Goal: Task Accomplishment & Management: Use online tool/utility

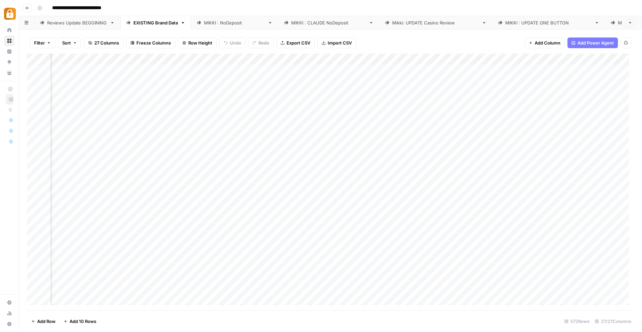
scroll to position [0, 1093]
click at [241, 228] on div "Add Column" at bounding box center [330, 182] width 607 height 257
click at [237, 22] on div "[PERSON_NAME] : NoDeposit" at bounding box center [234, 22] width 61 height 7
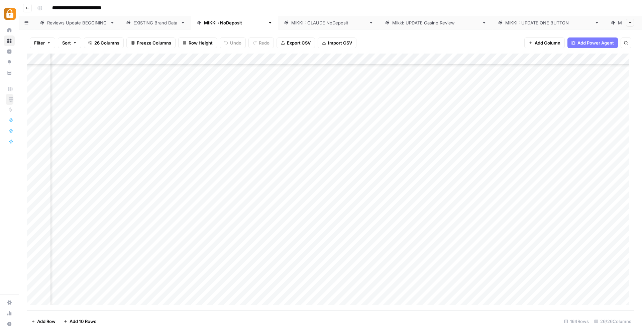
click at [521, 96] on div "Add Column" at bounding box center [330, 182] width 607 height 257
click at [588, 98] on div "Add Column" at bounding box center [330, 182] width 607 height 257
drag, startPoint x: 563, startPoint y: 118, endPoint x: 540, endPoint y: 112, distance: 24.2
click at [540, 112] on textarea "**********" at bounding box center [572, 107] width 134 height 29
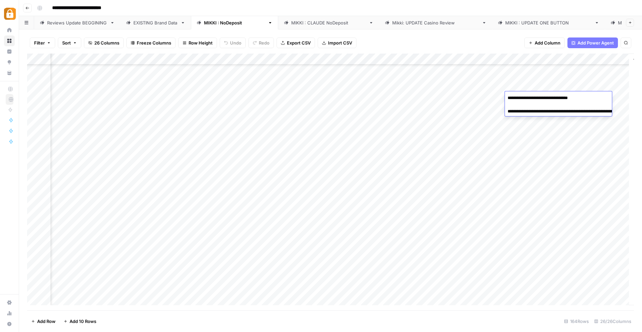
click at [237, 106] on div "Add Column" at bounding box center [330, 182] width 607 height 257
click at [252, 193] on div "Add Column" at bounding box center [330, 182] width 607 height 257
click at [541, 190] on div "Add Column" at bounding box center [330, 182] width 607 height 257
click at [585, 192] on div "Add Column" at bounding box center [330, 182] width 607 height 257
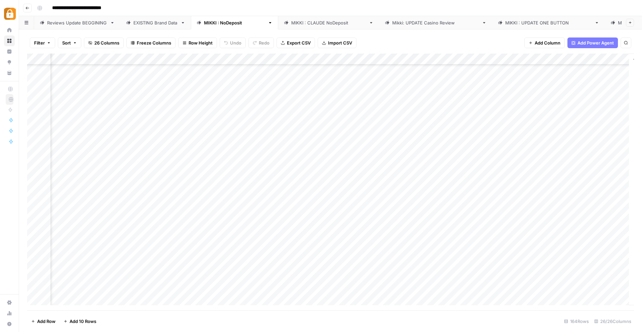
click at [580, 194] on div "Add Column" at bounding box center [330, 182] width 607 height 257
drag, startPoint x: 574, startPoint y: 213, endPoint x: 539, endPoint y: 206, distance: 36.1
click at [539, 206] on textarea "**********" at bounding box center [572, 201] width 134 height 29
